Goal: Navigation & Orientation: Find specific page/section

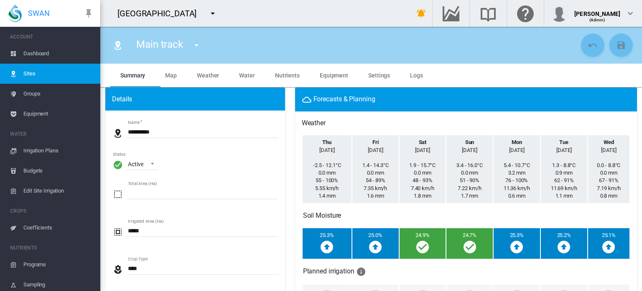
click at [243, 75] on span "Water" at bounding box center [247, 75] width 16 height 7
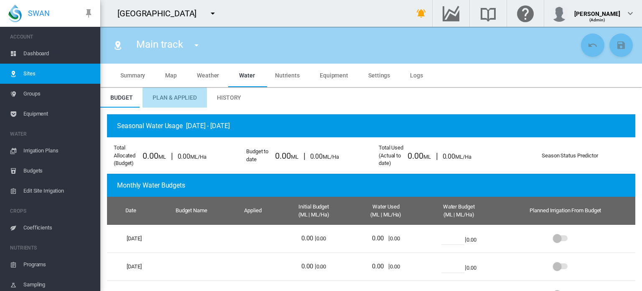
click at [168, 96] on span "Plan & Applied" at bounding box center [175, 97] width 44 height 7
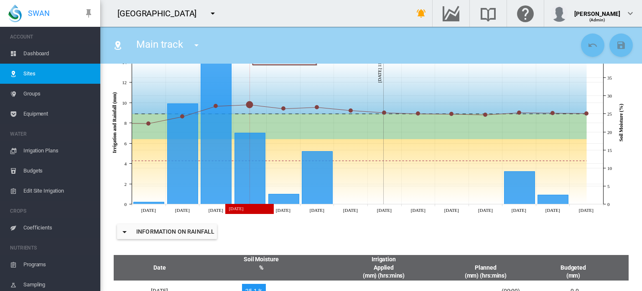
scroll to position [175, 0]
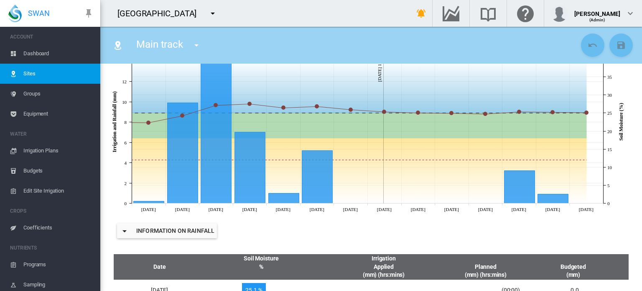
click at [46, 149] on span "Irrigation Plans" at bounding box center [58, 150] width 70 height 20
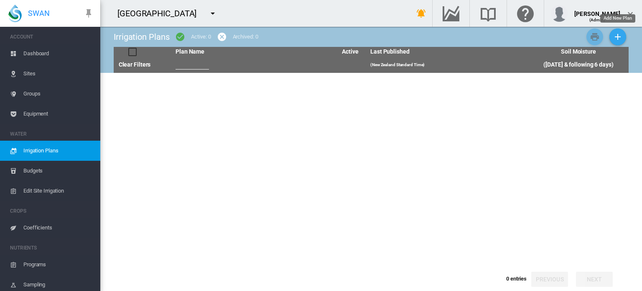
click at [618, 38] on md-icon "icon-plus" at bounding box center [618, 37] width 10 height 10
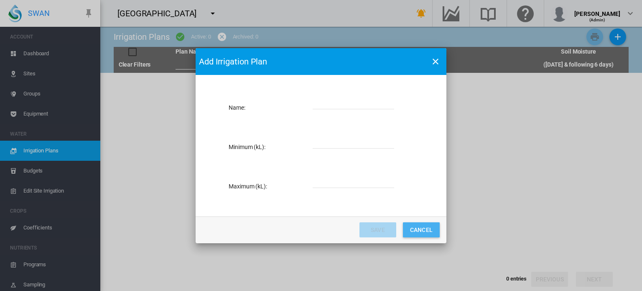
click at [421, 229] on button "Cancel" at bounding box center [421, 229] width 37 height 15
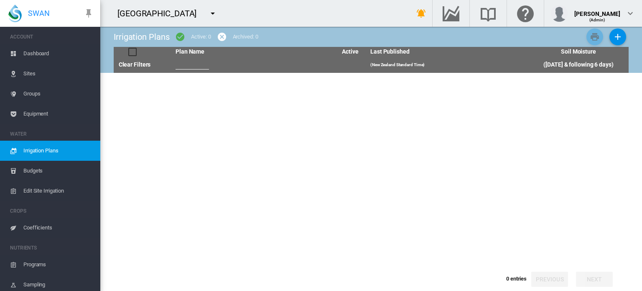
click at [35, 168] on span "Budgets" at bounding box center [58, 171] width 70 height 20
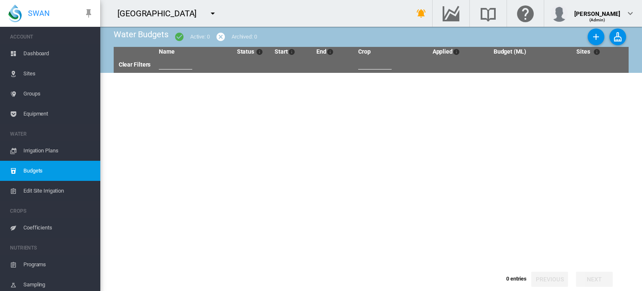
click at [48, 187] on span "Edit Site Irrigation" at bounding box center [58, 191] width 70 height 20
